Goal: Information Seeking & Learning: Learn about a topic

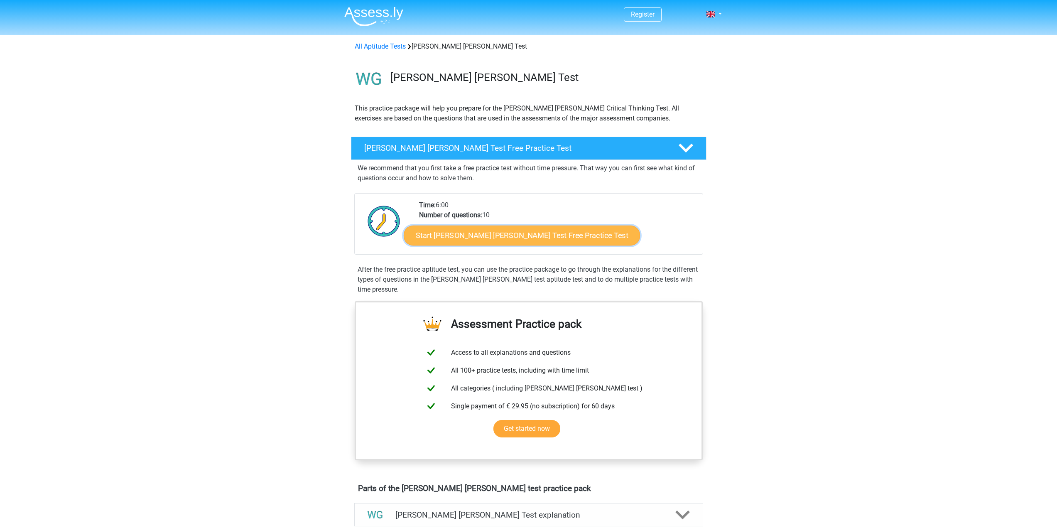
click at [477, 232] on link "Start Watson Glaser Test Free Practice Test" at bounding box center [522, 236] width 236 height 20
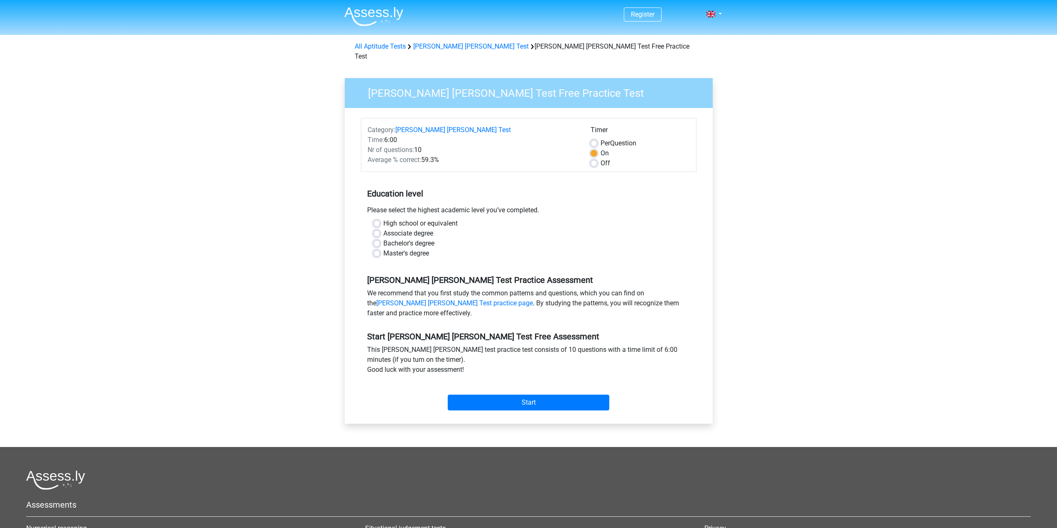
click at [383, 248] on label "Master's degree" at bounding box center [406, 253] width 46 height 10
click at [376, 248] on input "Master's degree" at bounding box center [376, 252] width 7 height 8
radio input "true"
click at [521, 395] on input "Start" at bounding box center [529, 403] width 162 height 16
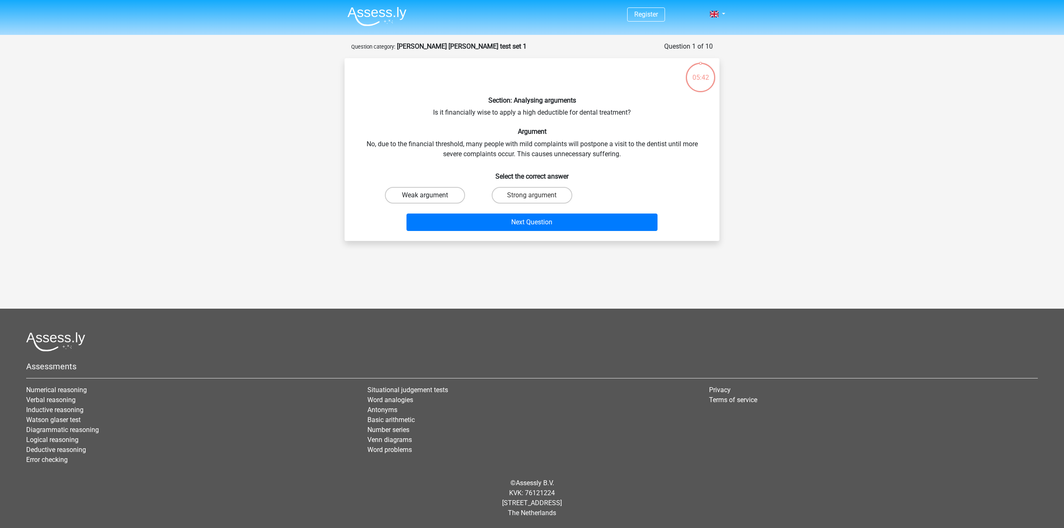
click at [423, 200] on label "Weak argument" at bounding box center [425, 195] width 80 height 17
click at [425, 200] on input "Weak argument" at bounding box center [427, 197] width 5 height 5
radio input "true"
click at [445, 224] on button "Next Question" at bounding box center [531, 222] width 251 height 17
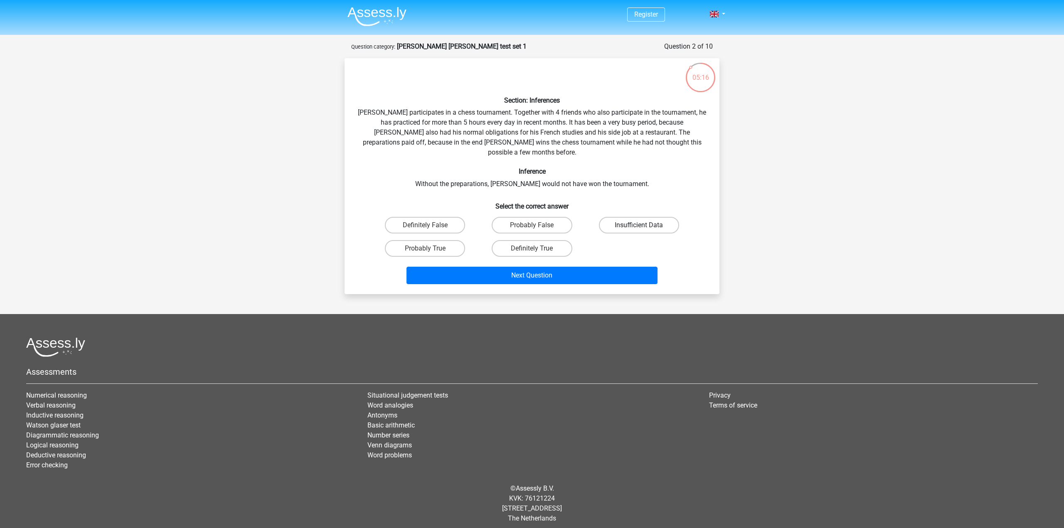
click at [655, 217] on label "Insufficient Data" at bounding box center [639, 225] width 80 height 17
click at [644, 225] on input "Insufficient Data" at bounding box center [641, 227] width 5 height 5
radio input "true"
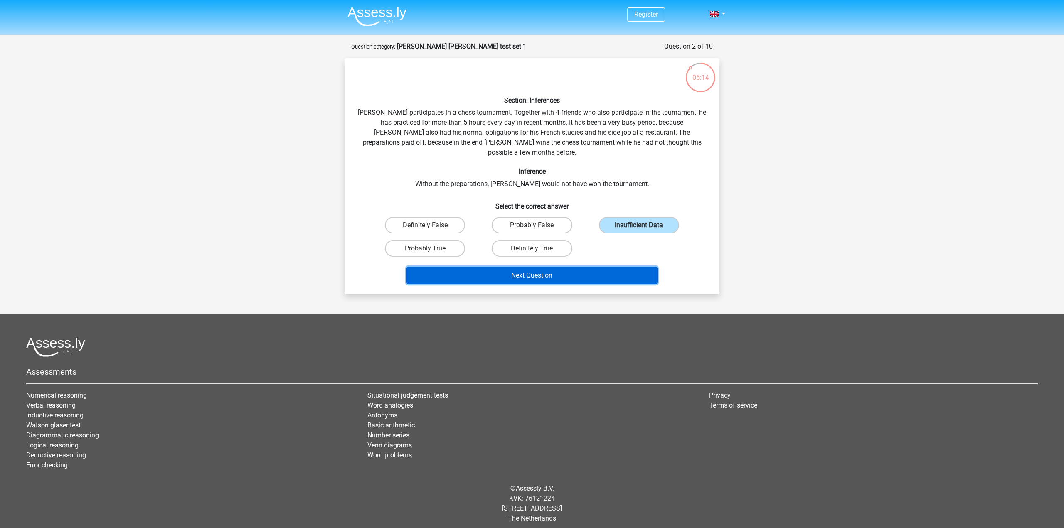
click at [528, 267] on button "Next Question" at bounding box center [531, 275] width 251 height 17
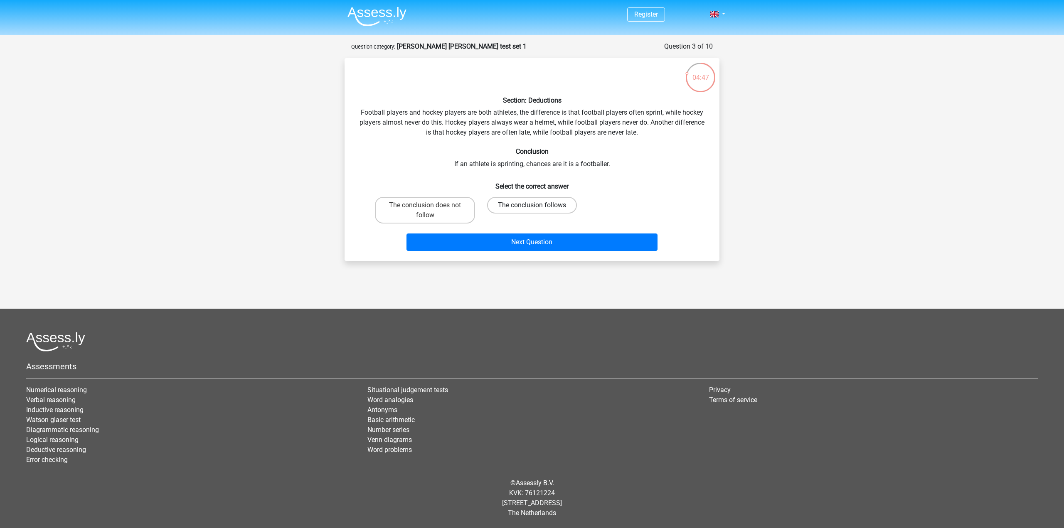
click at [531, 206] on label "The conclusion follows" at bounding box center [532, 205] width 90 height 17
click at [532, 206] on input "The conclusion follows" at bounding box center [534, 207] width 5 height 5
radio input "true"
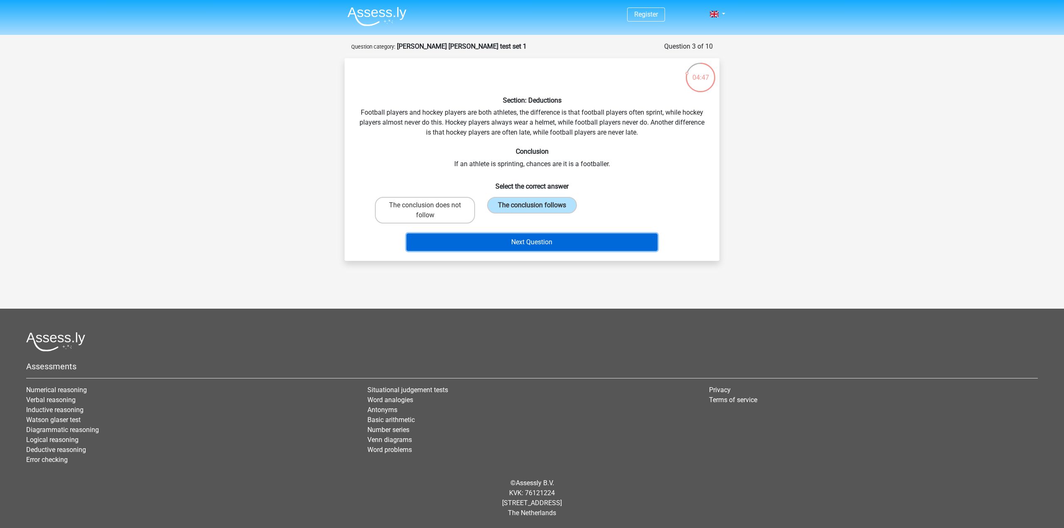
click at [528, 245] on button "Next Question" at bounding box center [531, 241] width 251 height 17
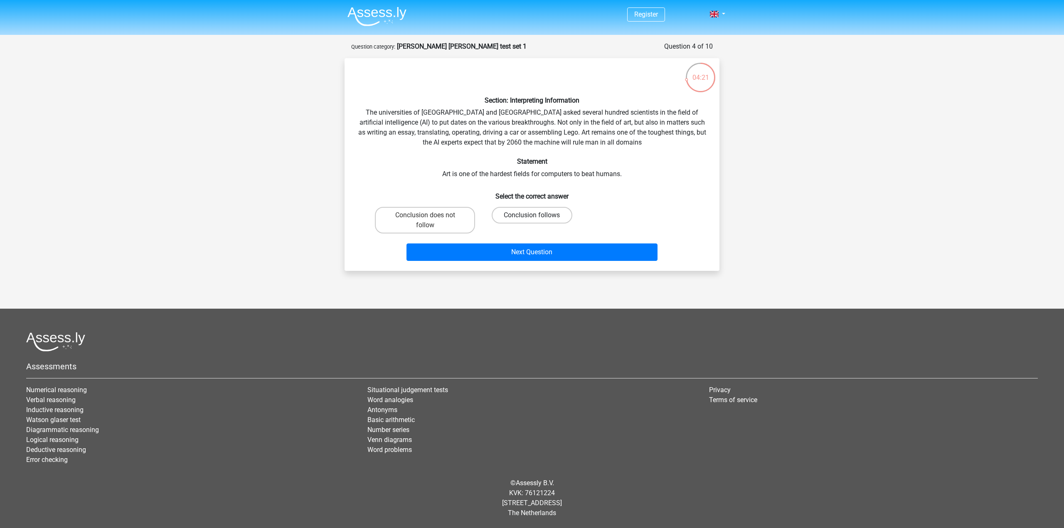
click at [525, 216] on label "Conclusion follows" at bounding box center [531, 215] width 80 height 17
click at [532, 216] on input "Conclusion follows" at bounding box center [534, 217] width 5 height 5
radio input "true"
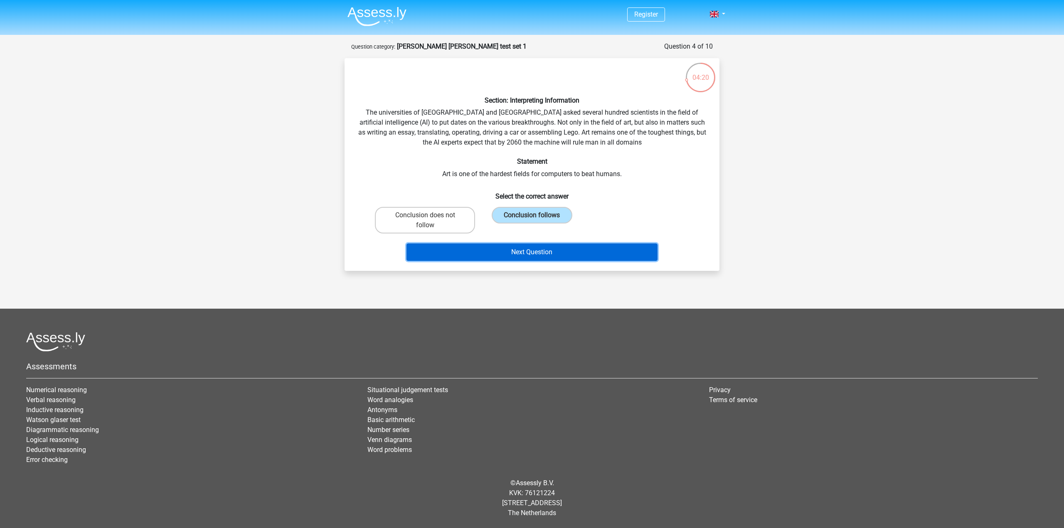
click at [529, 253] on button "Next Question" at bounding box center [531, 251] width 251 height 17
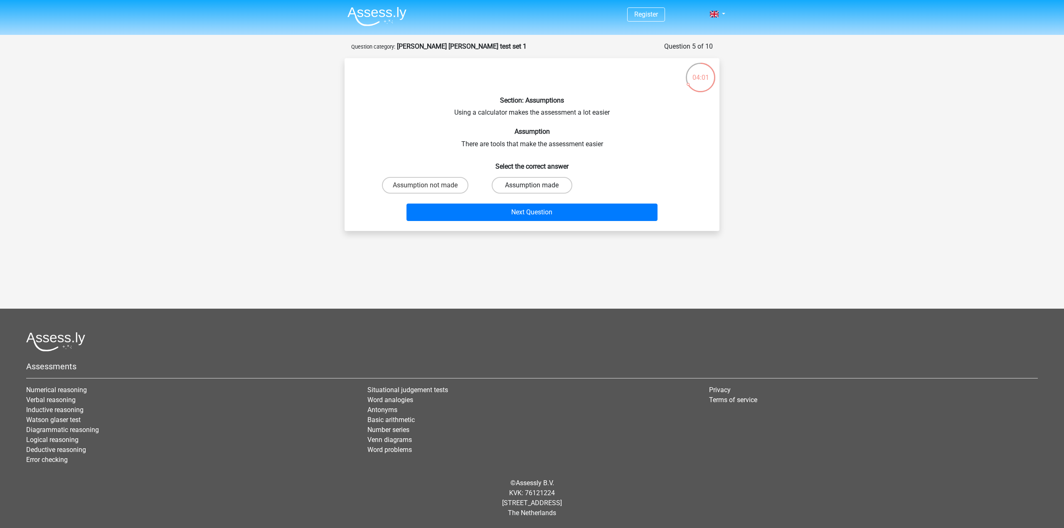
click at [526, 188] on label "Assumption made" at bounding box center [531, 185] width 80 height 17
click at [532, 188] on input "Assumption made" at bounding box center [534, 187] width 5 height 5
radio input "true"
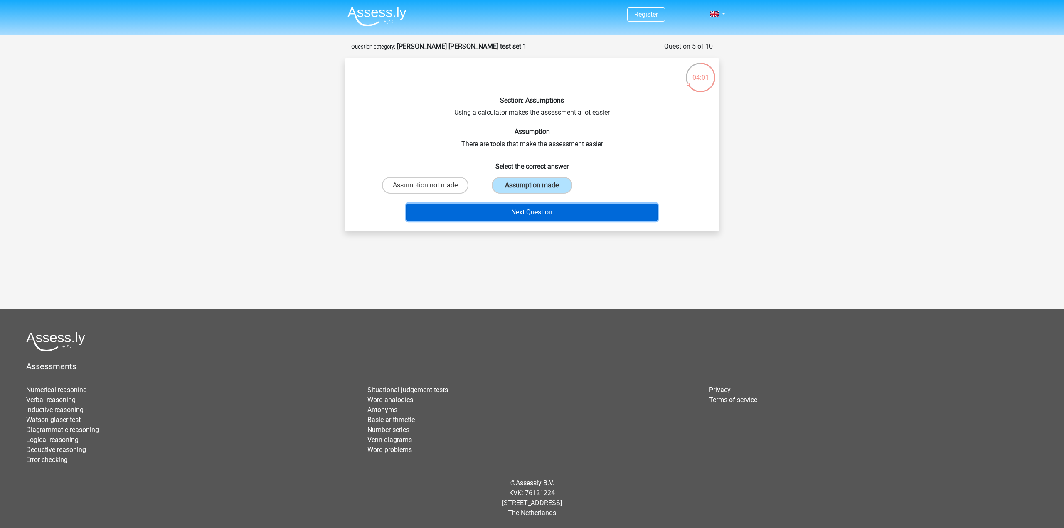
drag, startPoint x: 528, startPoint y: 211, endPoint x: 482, endPoint y: 204, distance: 45.8
click at [528, 211] on button "Next Question" at bounding box center [531, 212] width 251 height 17
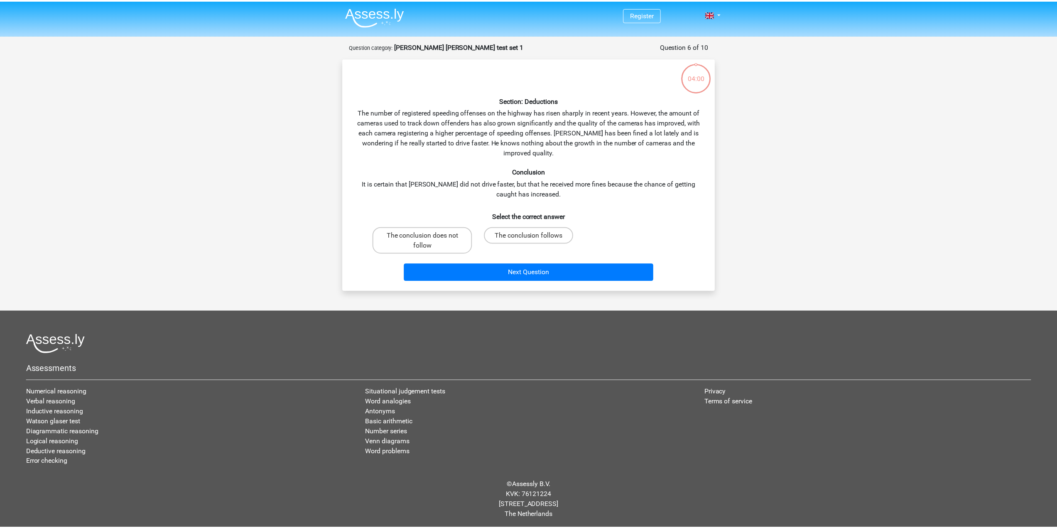
scroll to position [2, 0]
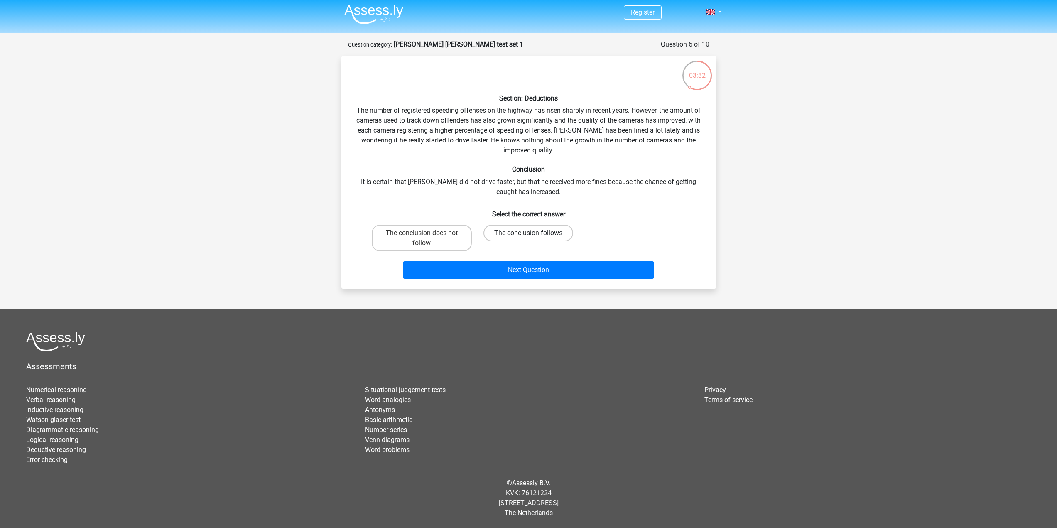
click at [520, 232] on label "The conclusion follows" at bounding box center [529, 233] width 90 height 17
click at [528, 233] on input "The conclusion follows" at bounding box center [530, 235] width 5 height 5
radio input "true"
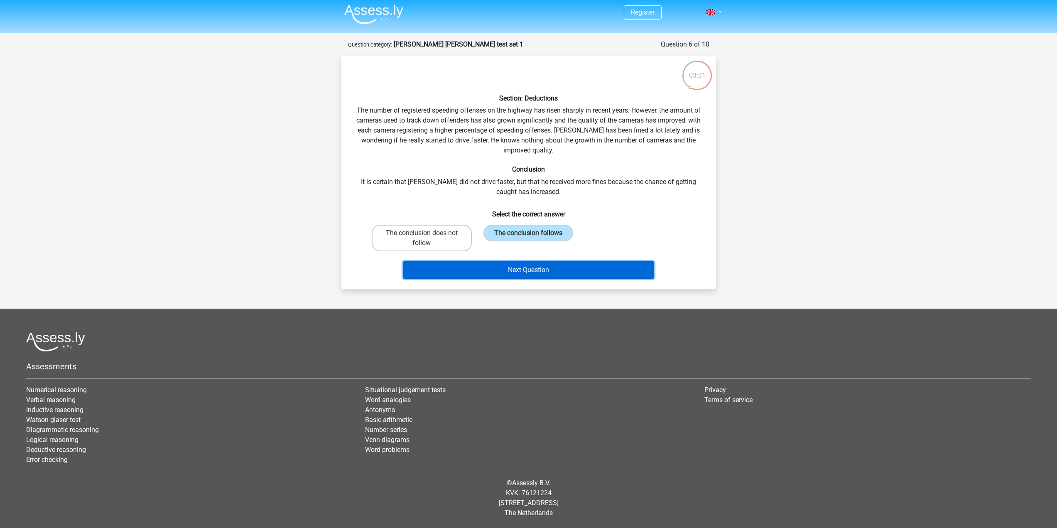
click at [523, 273] on button "Next Question" at bounding box center [528, 269] width 251 height 17
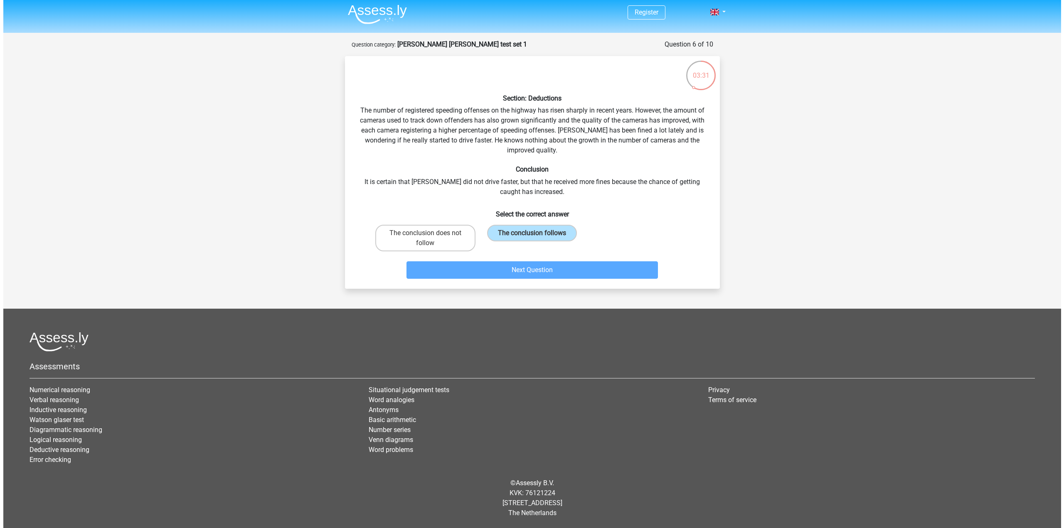
scroll to position [0, 0]
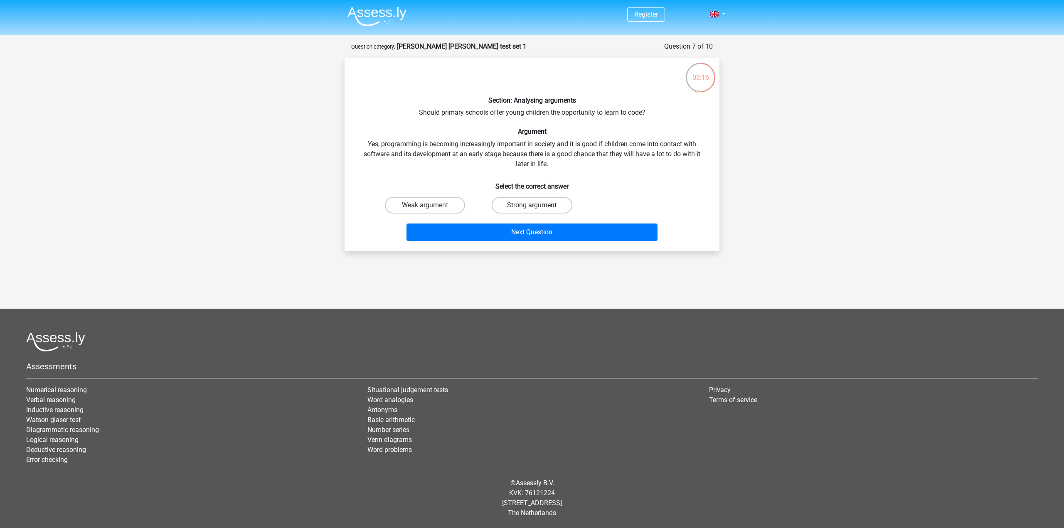
click at [512, 208] on label "Strong argument" at bounding box center [531, 205] width 80 height 17
click at [532, 208] on input "Strong argument" at bounding box center [534, 207] width 5 height 5
radio input "true"
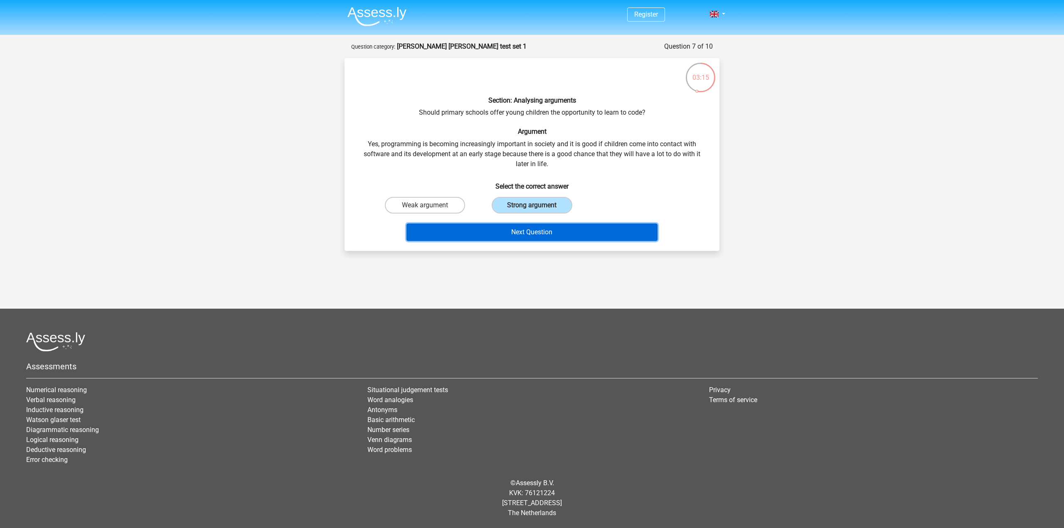
click at [523, 234] on button "Next Question" at bounding box center [531, 232] width 251 height 17
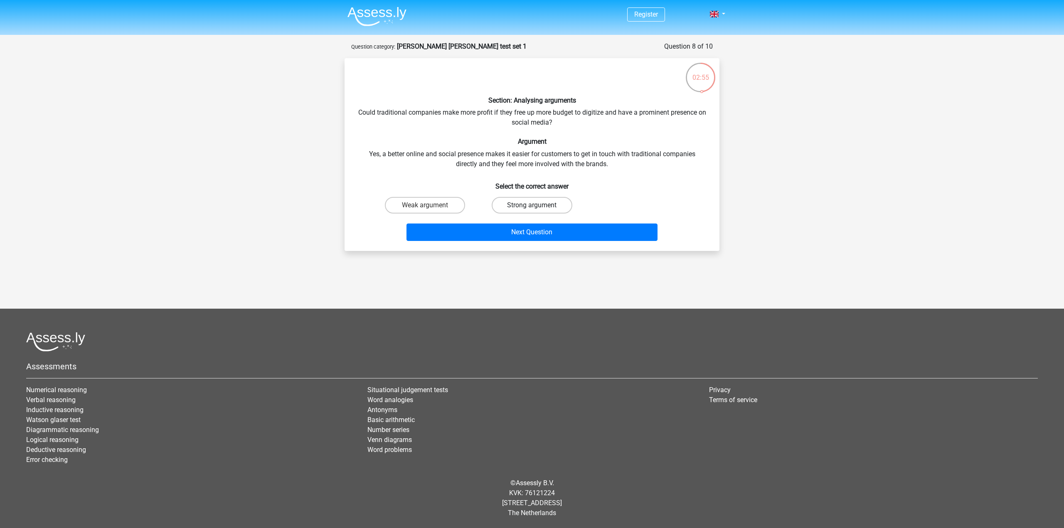
click at [523, 210] on label "Strong argument" at bounding box center [531, 205] width 80 height 17
click at [532, 210] on input "Strong argument" at bounding box center [534, 207] width 5 height 5
radio input "true"
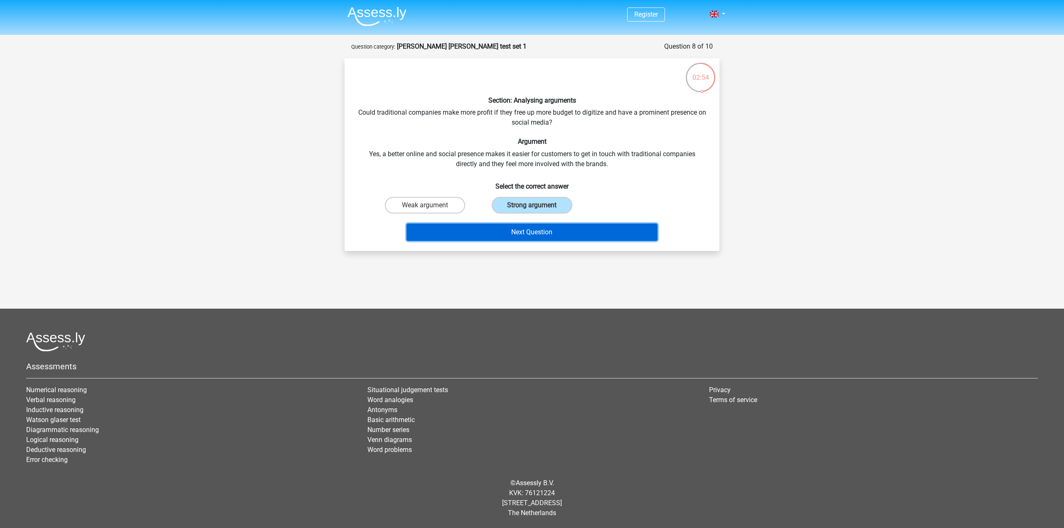
click at [524, 235] on button "Next Question" at bounding box center [531, 232] width 251 height 17
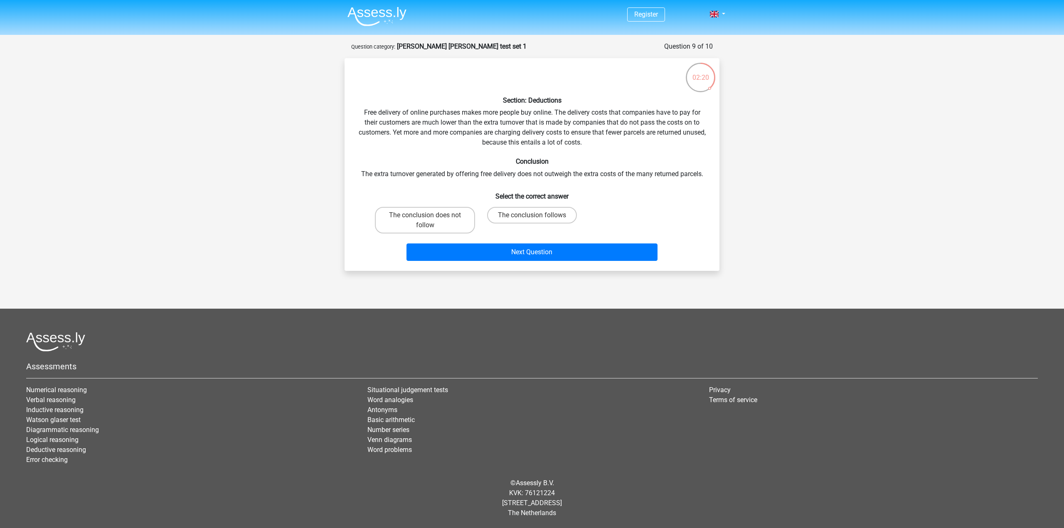
click at [427, 216] on input "The conclusion does not follow" at bounding box center [427, 217] width 5 height 5
radio input "true"
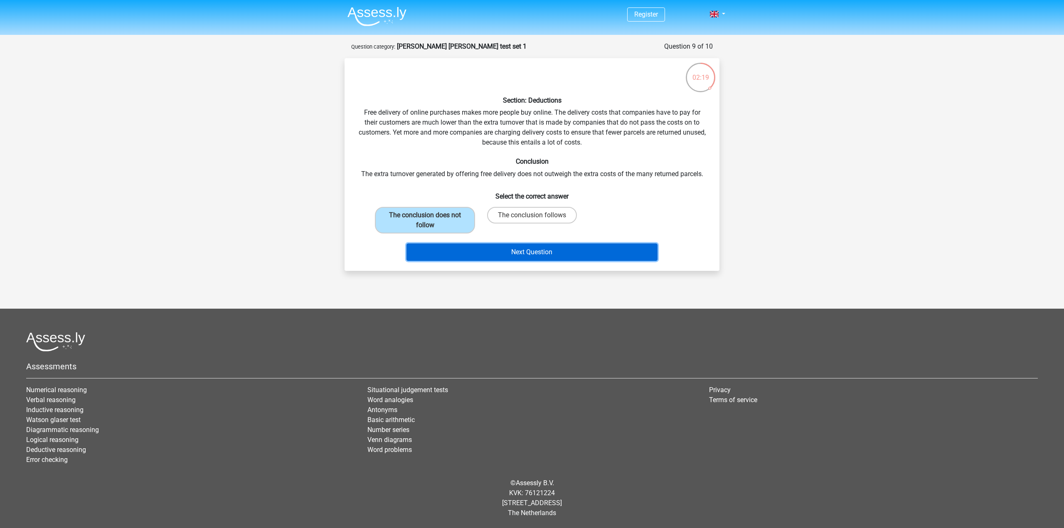
click at [497, 259] on button "Next Question" at bounding box center [531, 251] width 251 height 17
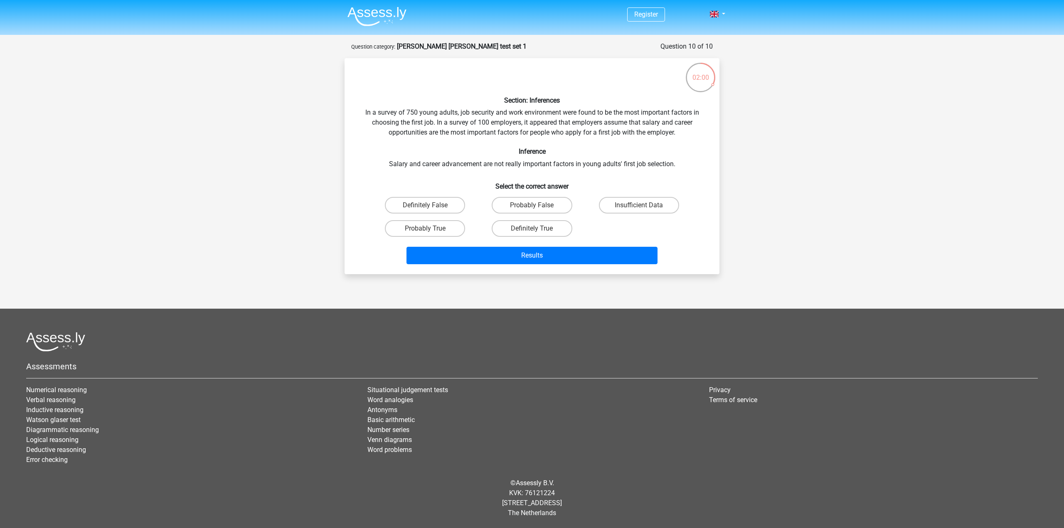
click at [948, 52] on div "Register Nederlands English" at bounding box center [532, 256] width 1064 height 513
click at [531, 206] on label "Probably False" at bounding box center [531, 205] width 80 height 17
click at [532, 206] on input "Probably False" at bounding box center [534, 207] width 5 height 5
radio input "true"
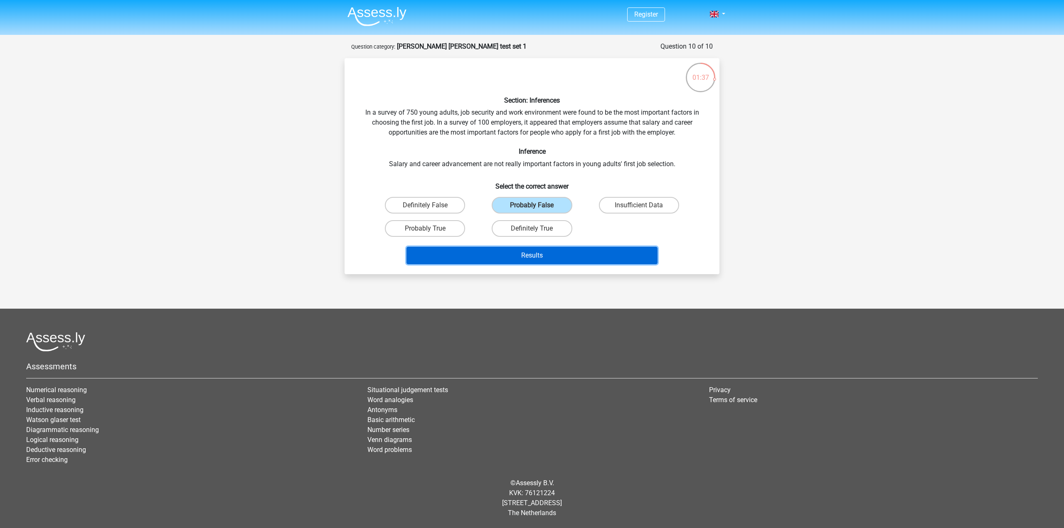
click at [486, 261] on button "Results" at bounding box center [531, 255] width 251 height 17
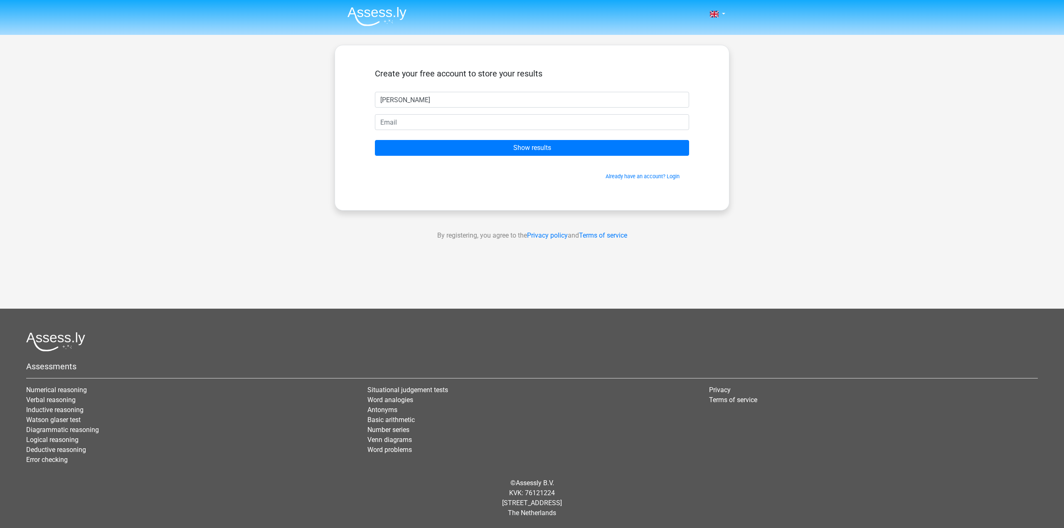
type input "[PERSON_NAME]"
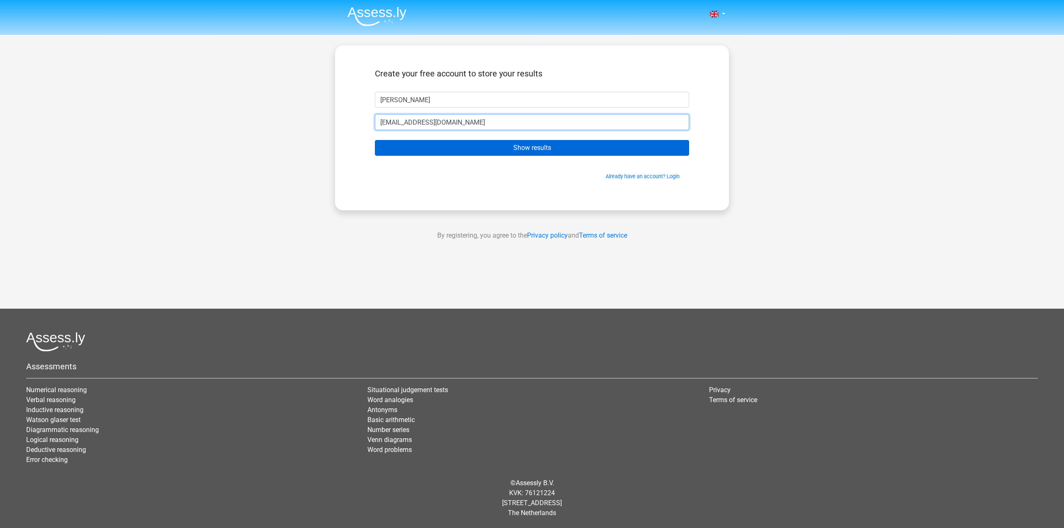
type input "[EMAIL_ADDRESS][DOMAIN_NAME]"
click at [523, 149] on input "Show results" at bounding box center [532, 148] width 314 height 16
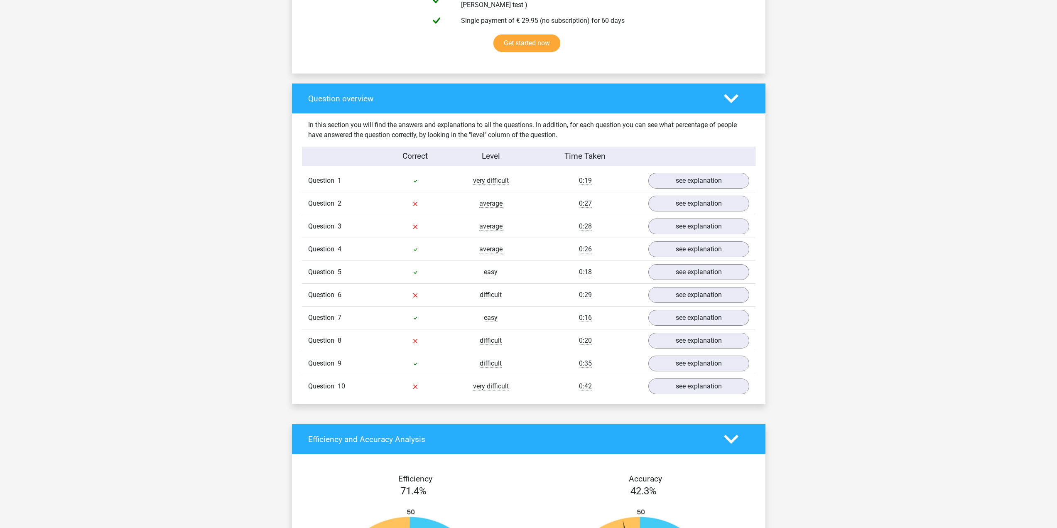
scroll to position [582, 0]
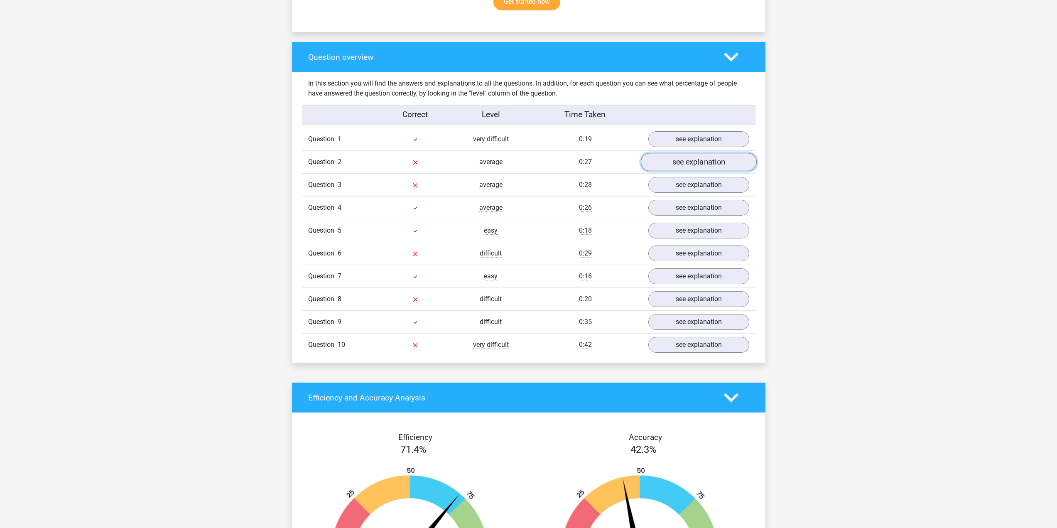
click at [683, 160] on link "see explanation" at bounding box center [699, 162] width 116 height 18
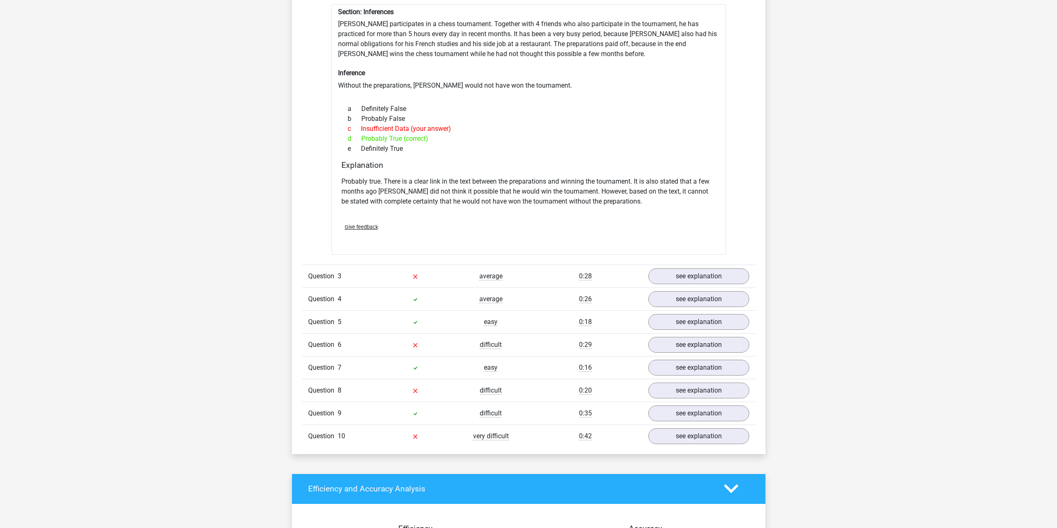
scroll to position [831, 0]
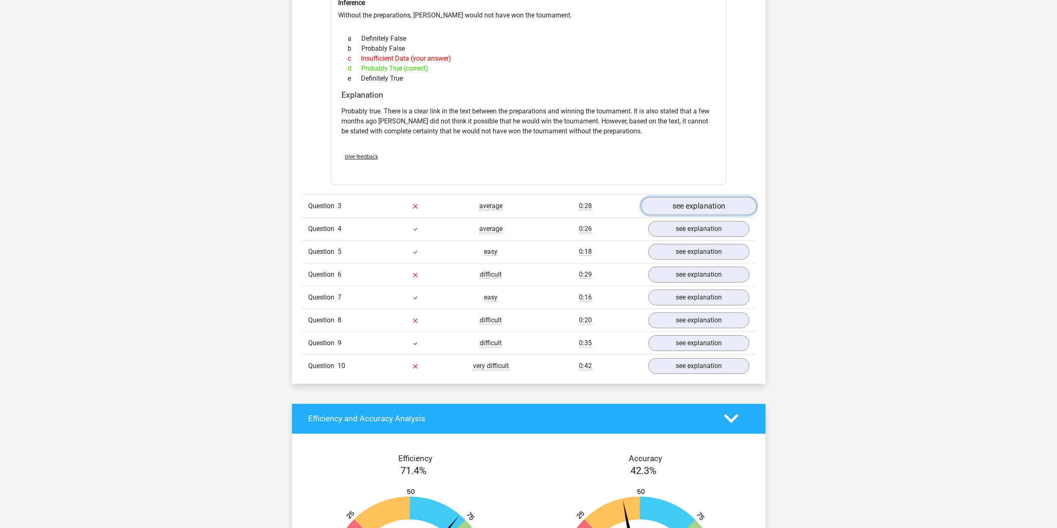
click at [707, 201] on link "see explanation" at bounding box center [699, 206] width 116 height 18
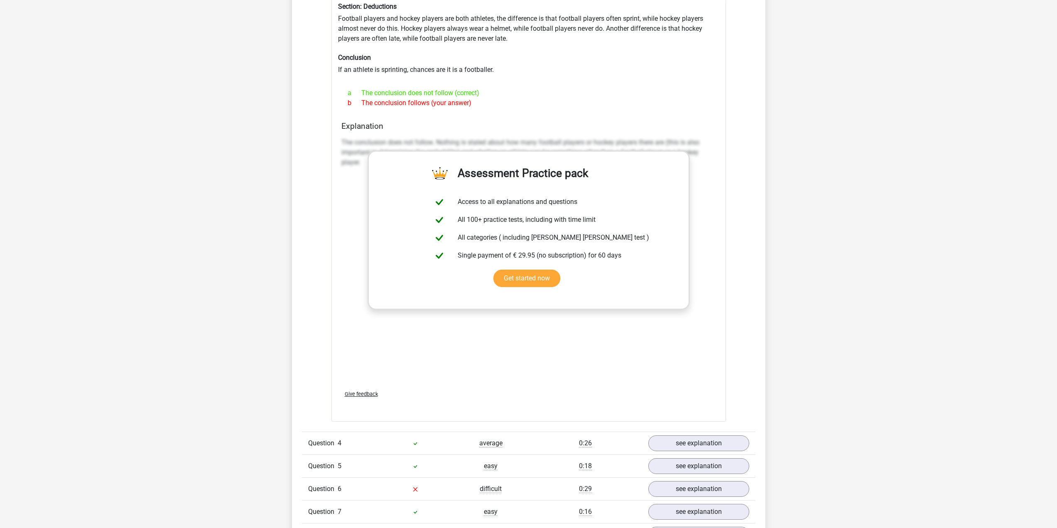
scroll to position [1080, 0]
